Goal: Task Accomplishment & Management: Use online tool/utility

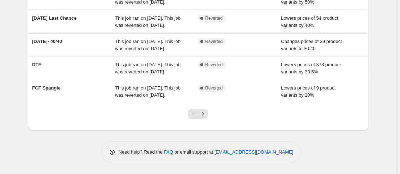
scroll to position [238, 0]
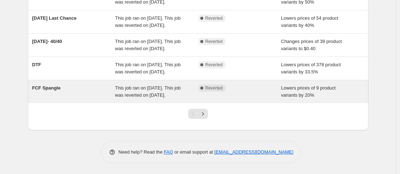
click at [159, 98] on span "This job ran on [DATE]. This job was reverted on [DATE]." at bounding box center [148, 91] width 66 height 13
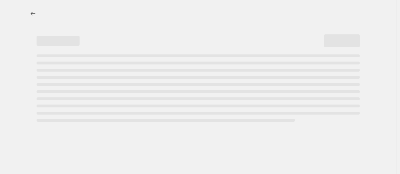
select select "percentage"
select select "no_change"
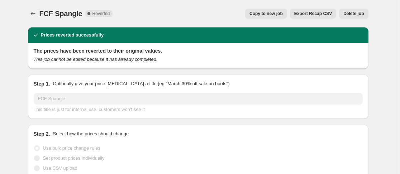
click at [264, 11] on span "Copy to new job" at bounding box center [265, 14] width 33 height 6
select select "percentage"
select select "no_change"
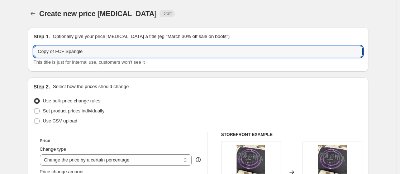
drag, startPoint x: 57, startPoint y: 51, endPoint x: 15, endPoint y: 53, distance: 42.3
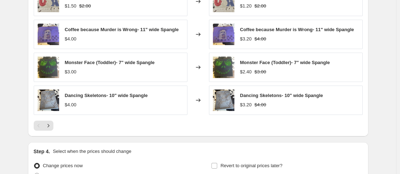
scroll to position [564, 0]
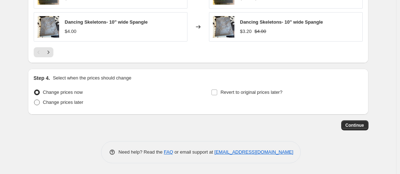
type input "FCF Spangle"
click at [40, 103] on span at bounding box center [37, 103] width 6 height 6
click at [34, 100] on input "Change prices later" at bounding box center [34, 100] width 0 height 0
radio input "true"
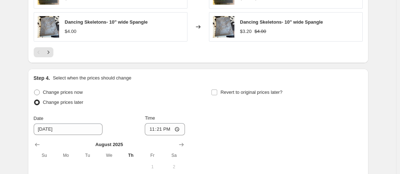
scroll to position [629, 0]
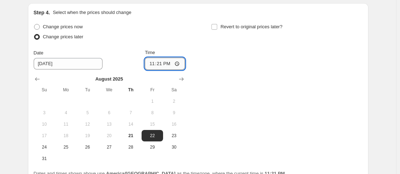
click at [152, 66] on input "23:21" at bounding box center [165, 64] width 40 height 12
type input "00:00"
click at [215, 26] on input "Revert to original prices later?" at bounding box center [214, 27] width 6 height 6
checkbox input "true"
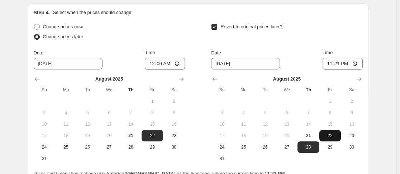
click at [334, 131] on button "22" at bounding box center [329, 135] width 21 height 11
type input "[DATE]"
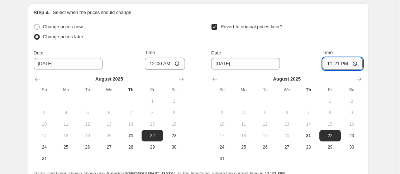
click at [339, 63] on input "23:21" at bounding box center [342, 64] width 40 height 12
click at [336, 63] on input "23:21" at bounding box center [342, 64] width 40 height 12
type input "23:59"
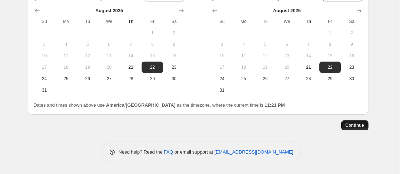
click at [359, 127] on span "Continue" at bounding box center [354, 126] width 19 height 6
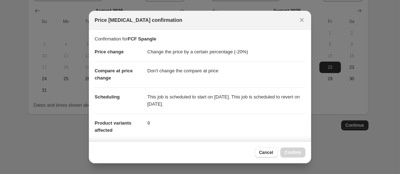
scroll to position [133, 0]
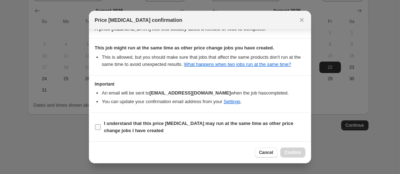
click at [96, 125] on input "I understand that this price [MEDICAL_DATA] may run at the same time as other p…" at bounding box center [98, 127] width 6 height 6
checkbox input "true"
click at [300, 150] on span "Confirm" at bounding box center [292, 153] width 16 height 6
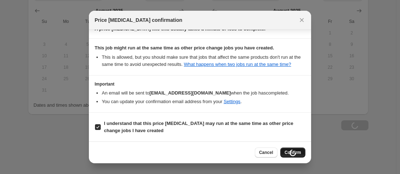
type input "FCF Spangle"
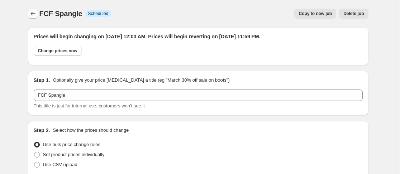
click at [35, 14] on icon "Price change jobs" at bounding box center [32, 13] width 7 height 7
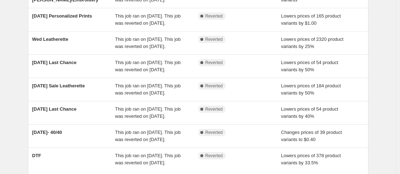
scroll to position [274, 0]
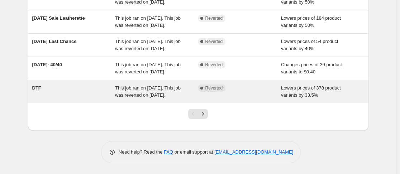
click at [125, 91] on div "This job ran on [DATE]. This job was reverted on [DATE]." at bounding box center [156, 92] width 83 height 14
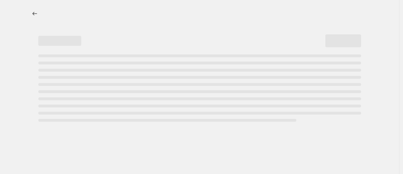
select select "percentage"
select select "no_change"
select select "collection"
select select "product_status"
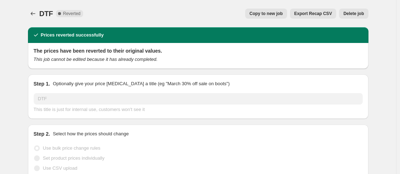
click at [263, 12] on span "Copy to new job" at bounding box center [265, 14] width 33 height 6
select select "percentage"
select select "no_change"
select select "collection"
select select "product_status"
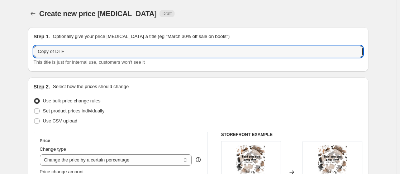
drag, startPoint x: 58, startPoint y: 52, endPoint x: -6, endPoint y: 65, distance: 65.8
click at [0, 65] on html "Home Settings Plans Skip to content Create new price [MEDICAL_DATA]. This page …" at bounding box center [200, 87] width 400 height 174
type input "DTF"
click at [122, 152] on div "Change type" at bounding box center [116, 149] width 152 height 7
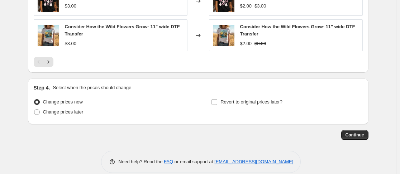
scroll to position [634, 0]
click at [39, 115] on span at bounding box center [37, 112] width 6 height 6
click at [34, 109] on input "Change prices later" at bounding box center [34, 109] width 0 height 0
radio input "true"
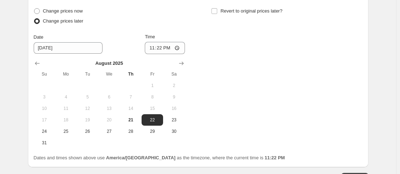
scroll to position [727, 0]
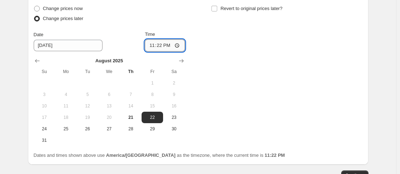
click at [151, 45] on input "23:22" at bounding box center [165, 45] width 40 height 12
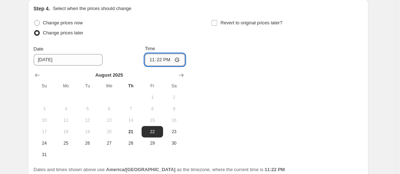
scroll to position [712, 0]
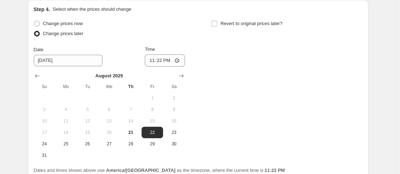
click at [161, 44] on div "Change prices now Change prices later Date [DATE] Time 23:[DATE] Mo Tu We Th Fr…" at bounding box center [109, 90] width 151 height 143
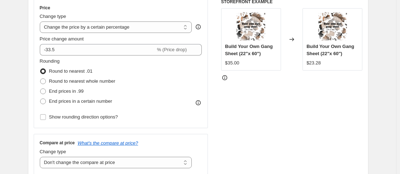
scroll to position [0, 0]
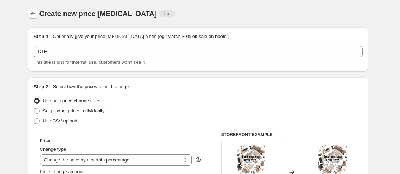
click at [37, 13] on icon "Price change jobs" at bounding box center [32, 13] width 7 height 7
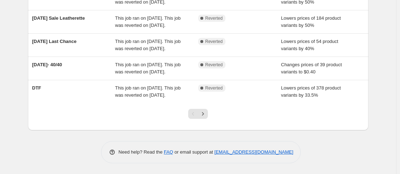
scroll to position [219, 0]
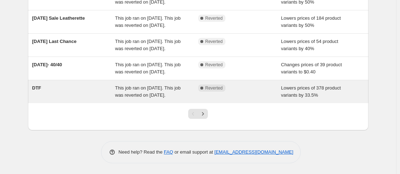
click at [153, 98] on span "This job ran on [DATE]. This job was reverted on [DATE]." at bounding box center [148, 91] width 66 height 13
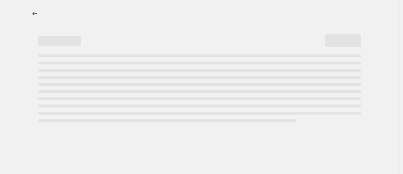
select select "percentage"
select select "no_change"
select select "collection"
select select "product_status"
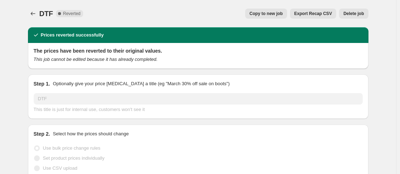
click at [265, 14] on span "Copy to new job" at bounding box center [265, 14] width 33 height 6
select select "percentage"
select select "no_change"
select select "collection"
select select "product_status"
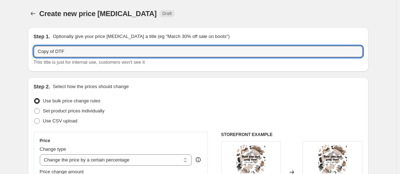
drag, startPoint x: 58, startPoint y: 51, endPoint x: 6, endPoint y: 60, distance: 52.7
type input "DTF"
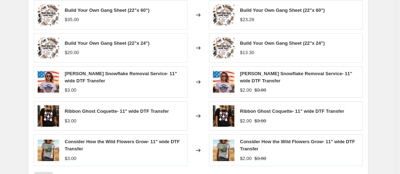
scroll to position [643, 0]
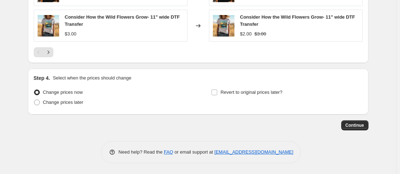
click at [109, 38] on div "Consider How the Wild Flowers Grow- 11" wide DTF Transfer $3.00" at bounding box center [111, 26] width 154 height 32
click at [38, 104] on span at bounding box center [37, 103] width 6 height 6
click at [34, 100] on input "Change prices later" at bounding box center [34, 100] width 0 height 0
radio input "true"
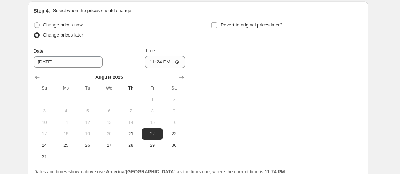
scroll to position [711, 0]
click at [152, 64] on input "23:24" at bounding box center [165, 62] width 40 height 12
type input "00:00"
click at [214, 24] on input "Revert to original prices later?" at bounding box center [214, 25] width 6 height 6
checkbox input "true"
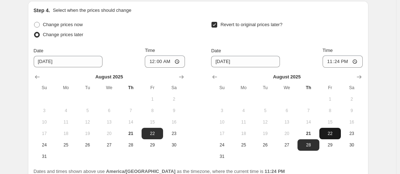
click at [335, 133] on span "22" at bounding box center [330, 134] width 16 height 6
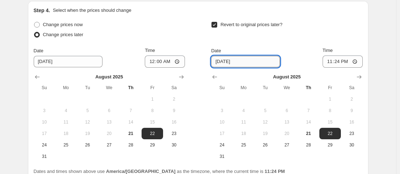
click at [270, 66] on input "[DATE]" at bounding box center [245, 61] width 69 height 11
click at [225, 61] on input "[DATE]" at bounding box center [245, 61] width 69 height 11
click at [295, 35] on div "Revert to original prices later?" at bounding box center [286, 30] width 151 height 21
click at [228, 60] on input "[DATE]" at bounding box center [245, 61] width 69 height 11
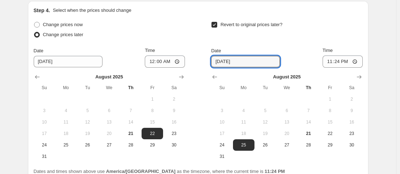
type input "[DATE]"
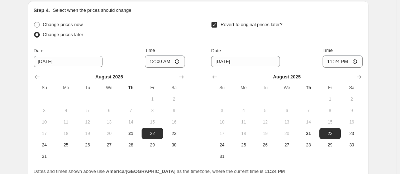
scroll to position [777, 0]
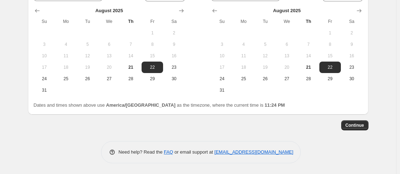
click at [339, 127] on div "Continue" at bounding box center [198, 125] width 340 height 10
click at [339, 126] on div "Continue" at bounding box center [198, 125] width 340 height 10
click at [366, 123] on button "Continue" at bounding box center [354, 125] width 27 height 10
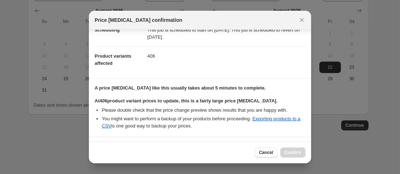
scroll to position [180, 0]
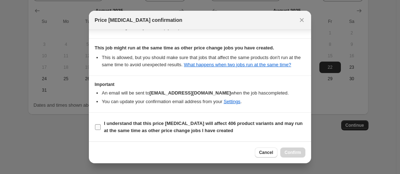
click at [99, 126] on input "I understand that this price [MEDICAL_DATA] will affect 406 product variants an…" at bounding box center [98, 127] width 6 height 6
checkbox input "true"
click at [291, 153] on span "Confirm" at bounding box center [292, 153] width 16 height 6
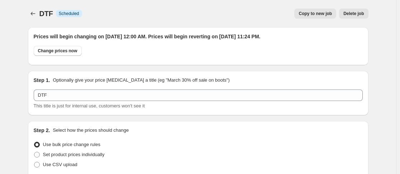
scroll to position [777, 0]
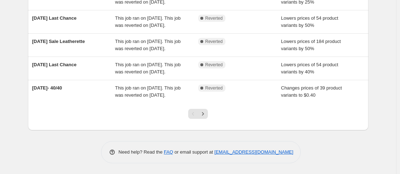
scroll to position [255, 0]
click at [204, 118] on icon "Next" at bounding box center [202, 113] width 7 height 7
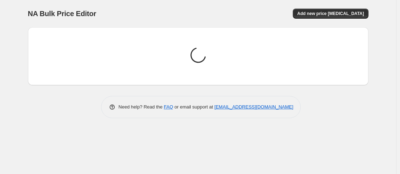
scroll to position [0, 0]
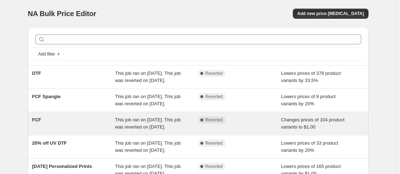
click at [49, 130] on div "FCF This job ran on [DATE]. This job was reverted on [DATE]. Complete Reverted …" at bounding box center [198, 123] width 340 height 23
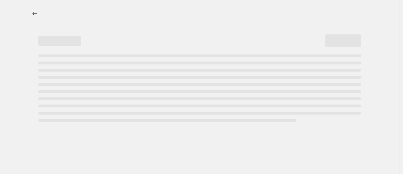
select select "no_change"
select select "collection"
select select "product_status"
select select "collection"
select select "not_equal"
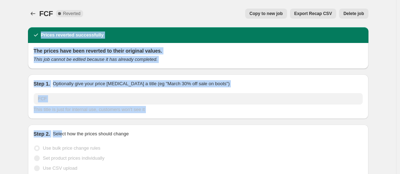
drag, startPoint x: 66, startPoint y: 136, endPoint x: 231, endPoint y: -35, distance: 237.2
click at [231, 0] on html "Home Settings Plans Skip to content FCF. This page is ready FCF Complete Revert…" at bounding box center [200, 87] width 400 height 174
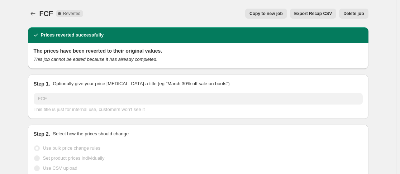
click at [259, 8] on div "FCF. This page is ready FCF Complete Reverted Copy to new job Export Recap CSV …" at bounding box center [198, 13] width 340 height 27
click at [269, 11] on button "Copy to new job" at bounding box center [266, 14] width 42 height 10
select select "no_change"
select select "collection"
select select "product_status"
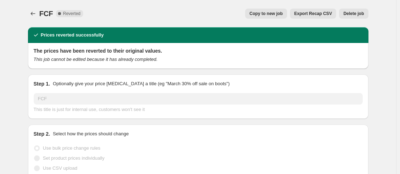
select select "collection"
select select "not_equal"
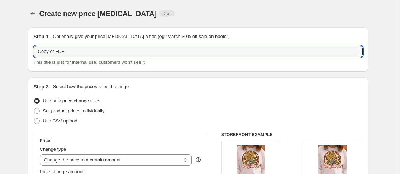
drag, startPoint x: 58, startPoint y: 53, endPoint x: 6, endPoint y: 58, distance: 52.5
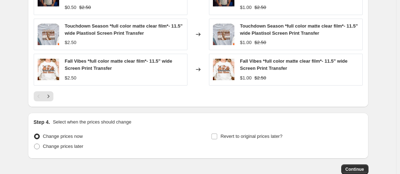
scroll to position [562, 0]
type input "FCF"
click at [61, 96] on div at bounding box center [198, 96] width 329 height 10
click at [40, 144] on span at bounding box center [37, 146] width 6 height 6
click at [34, 144] on input "Change prices later" at bounding box center [34, 143] width 0 height 0
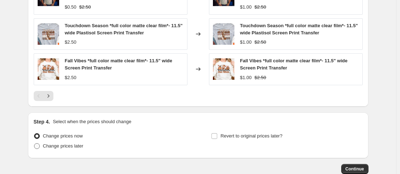
radio input "true"
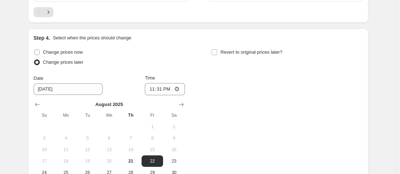
scroll to position [648, 0]
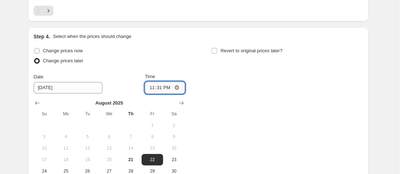
click at [154, 87] on input "23:31" at bounding box center [165, 88] width 40 height 12
type input "00:00"
click at [220, 49] on label "Revert to original prices later?" at bounding box center [246, 51] width 71 height 10
click at [217, 49] on input "Revert to original prices later?" at bounding box center [214, 51] width 6 height 6
checkbox input "true"
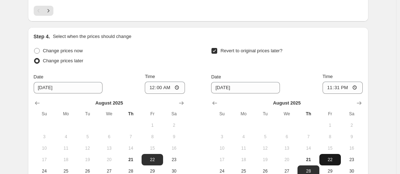
click at [334, 159] on span "22" at bounding box center [330, 160] width 16 height 6
type input "[DATE]"
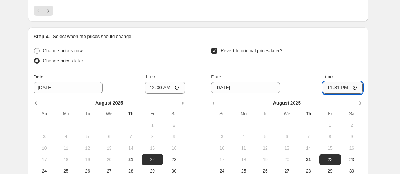
click at [337, 88] on input "23:31" at bounding box center [342, 88] width 40 height 12
type input "23:59"
click at [336, 61] on div "Revert to original prices later?" at bounding box center [286, 56] width 151 height 21
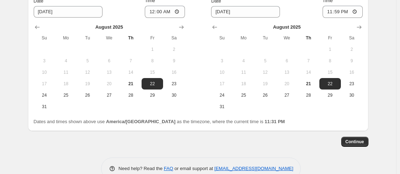
scroll to position [726, 0]
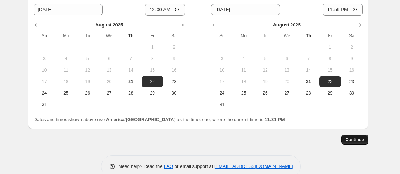
click at [352, 143] on button "Continue" at bounding box center [354, 140] width 27 height 10
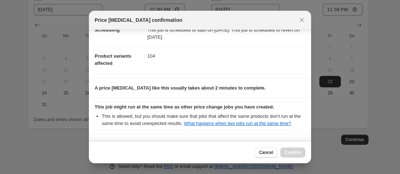
scroll to position [133, 0]
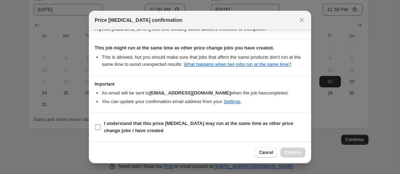
click at [98, 128] on input "I understand that this price [MEDICAL_DATA] may run at the same time as other p…" at bounding box center [98, 127] width 6 height 6
checkbox input "true"
click at [291, 153] on span "Confirm" at bounding box center [292, 153] width 16 height 6
